Goal: Information Seeking & Learning: Learn about a topic

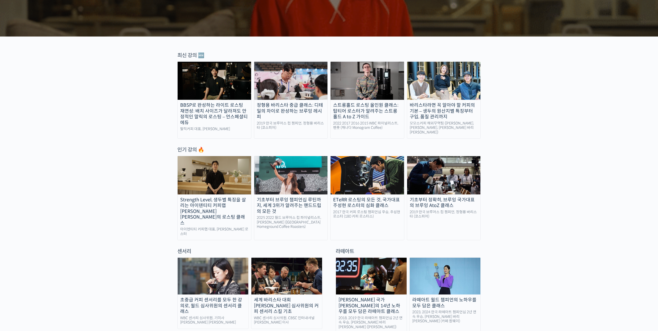
scroll to position [138, 0]
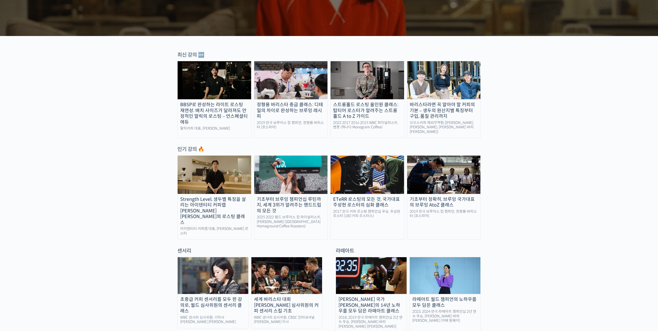
click at [184, 147] on div "인기 강의 🔥" at bounding box center [328, 149] width 303 height 7
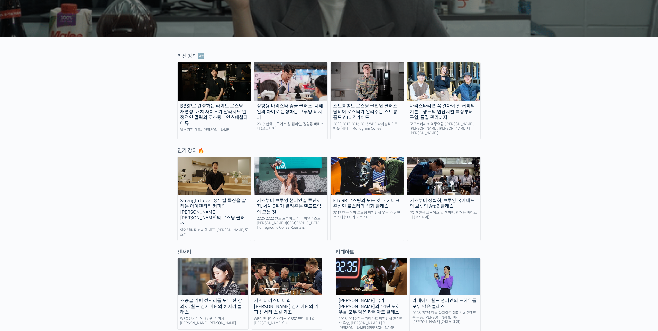
click at [377, 96] on img at bounding box center [368, 81] width 74 height 38
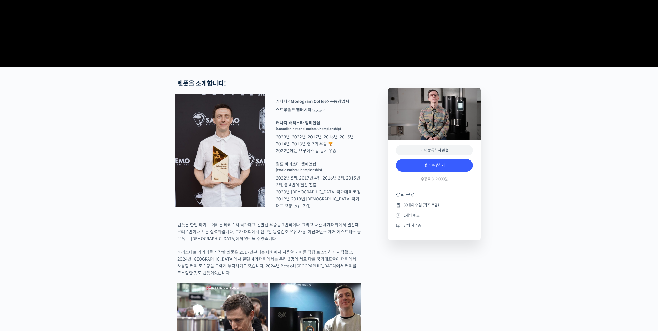
scroll to position [149, 0]
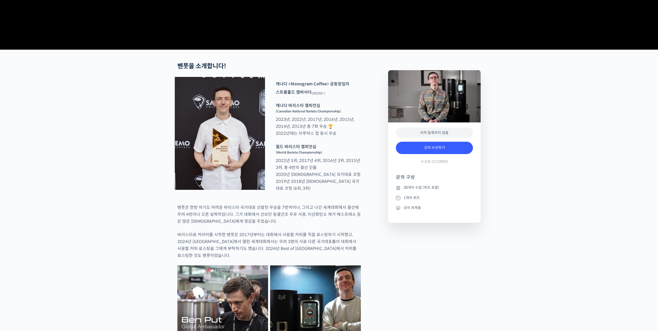
type input "everydayreception@gmail.com"
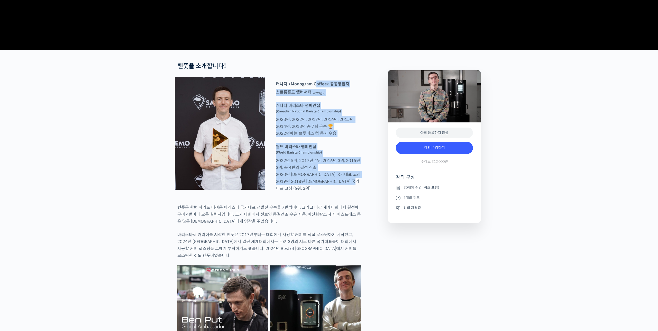
drag, startPoint x: 315, startPoint y: 104, endPoint x: 345, endPoint y: 207, distance: 107.6
click at [345, 193] on div "캐나다 <Monogram Coffee> 공동창업자 스트롱홀드 앰버서더 (2023년~) 캐나다 바리스타 챔피언십 (Canadian Nationa…" at bounding box center [318, 136] width 90 height 113
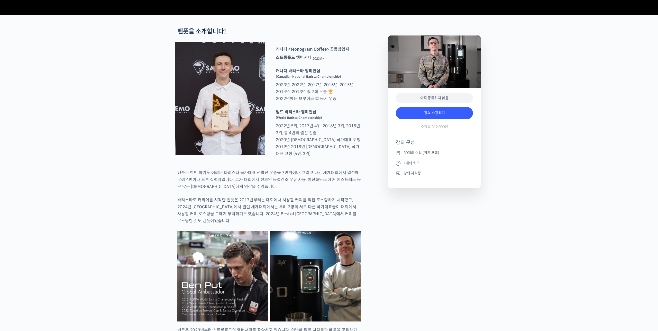
scroll to position [183, 0]
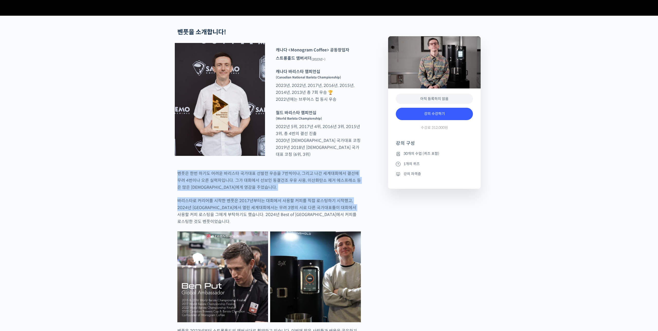
drag, startPoint x: 339, startPoint y: 188, endPoint x: 375, endPoint y: 226, distance: 52.0
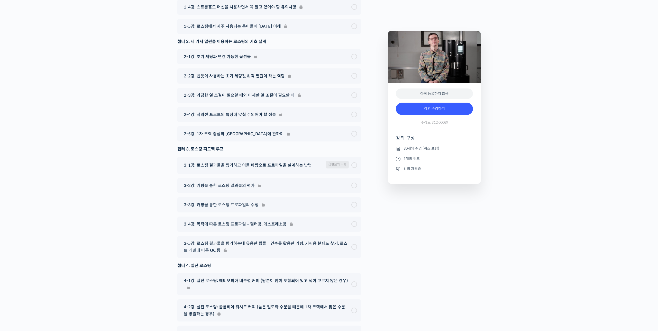
scroll to position [2576, 0]
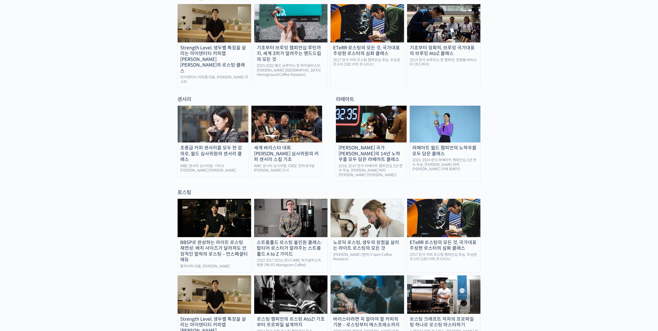
scroll to position [354, 0]
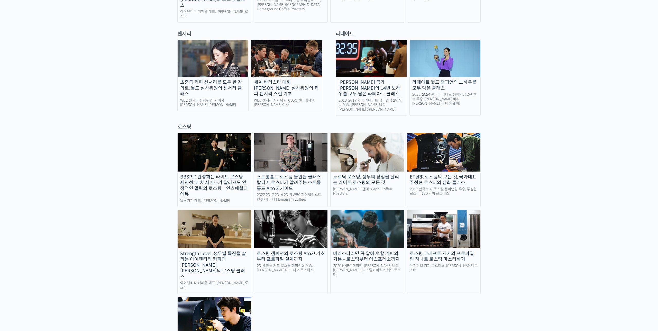
click at [374, 133] on img at bounding box center [368, 152] width 74 height 38
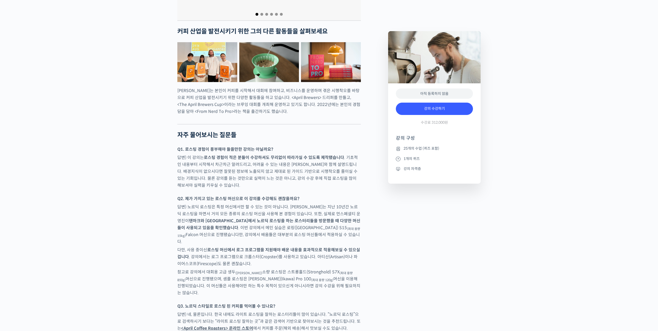
scroll to position [2080, 0]
type input "everydayreception@gmail.com"
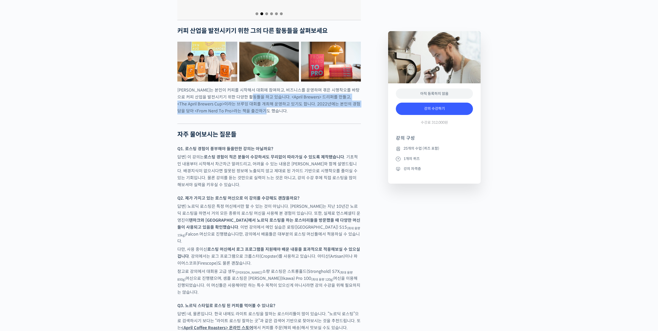
drag, startPoint x: 268, startPoint y: 97, endPoint x: 302, endPoint y: 110, distance: 37.3
click at [303, 110] on p "패트릭 롤프는 본인이 커피를 시작해서 대회에 참여하고, 비즈니스를 운영하며 겪은 시행착오를 바탕으로 커피 산업을 발전시키기 위한 다양한 활동들…" at bounding box center [269, 101] width 184 height 28
click at [302, 110] on p "패트릭 롤프는 본인이 커피를 시작해서 대회에 참여하고, 비즈니스를 운영하며 겪은 시행착오를 바탕으로 커피 산업을 발전시키기 위한 다양한 활동들…" at bounding box center [269, 101] width 184 height 28
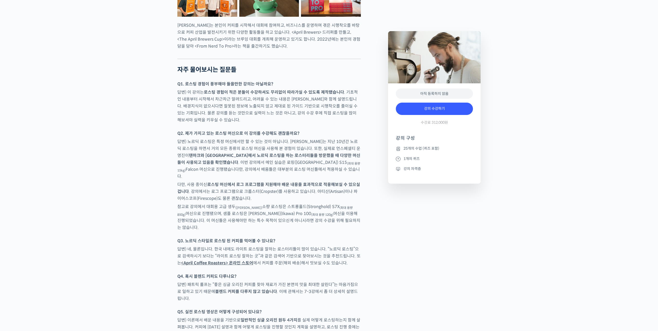
scroll to position [2281, 0]
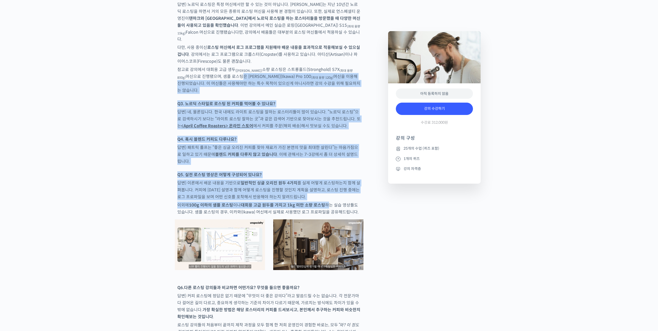
drag, startPoint x: 234, startPoint y: 70, endPoint x: 326, endPoint y: 186, distance: 148.2
click at [326, 202] on p "이외에 100g 이하의 샘플 로스팅 이나 대회용 고급 원두를 가지고 1kg 미만 소량 로스팅 하는 실습 영상들도 있습니다. 샘플 로스팅의 경우…" at bounding box center [269, 209] width 184 height 14
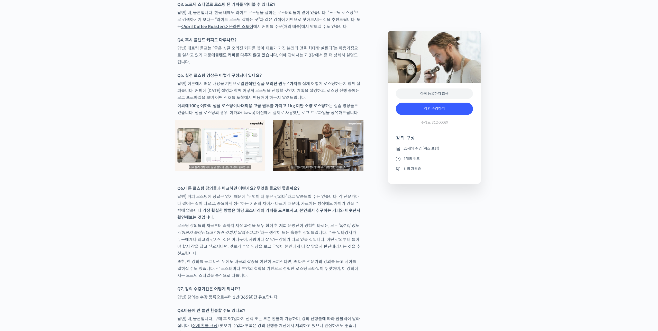
scroll to position [2413, 0]
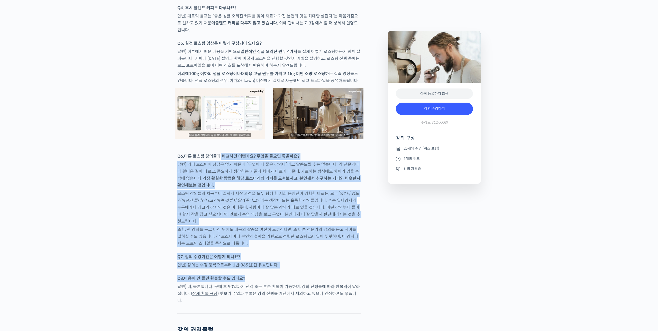
drag, startPoint x: 220, startPoint y: 139, endPoint x: 309, endPoint y: 259, distance: 149.2
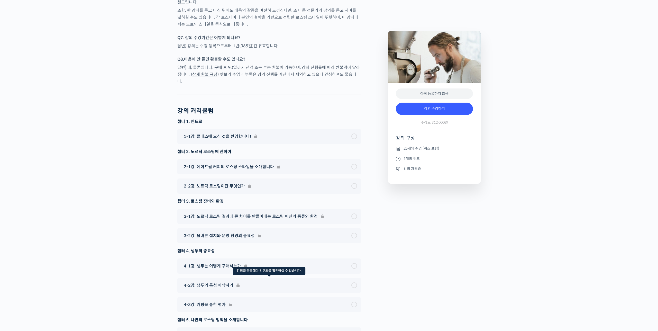
scroll to position [2630, 0]
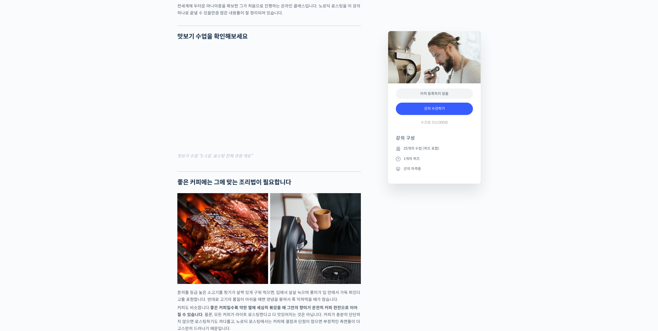
scroll to position [0, 0]
